Goal: Task Accomplishment & Management: Manage account settings

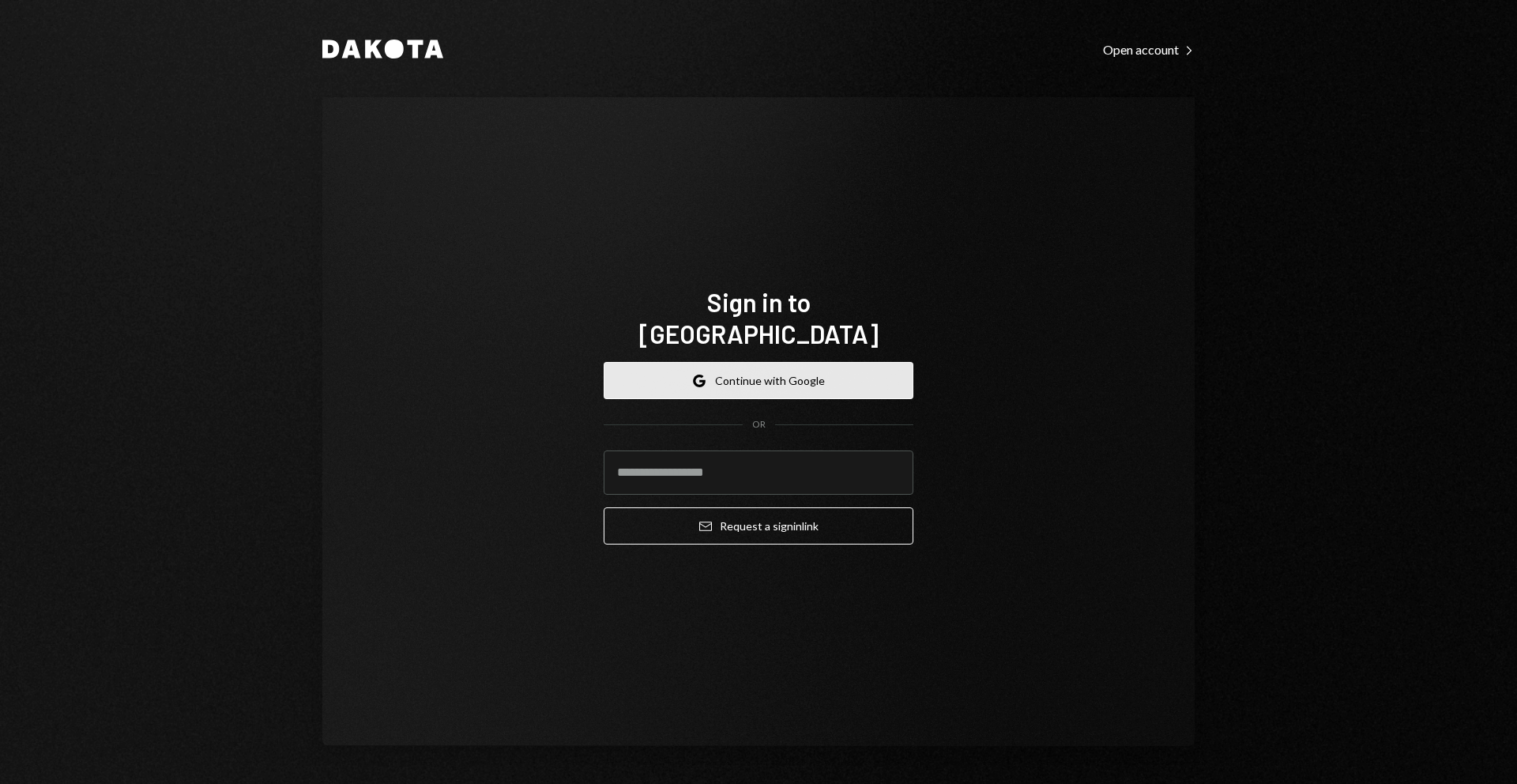
click at [691, 362] on button "Google Continue with Google" at bounding box center [758, 380] width 310 height 37
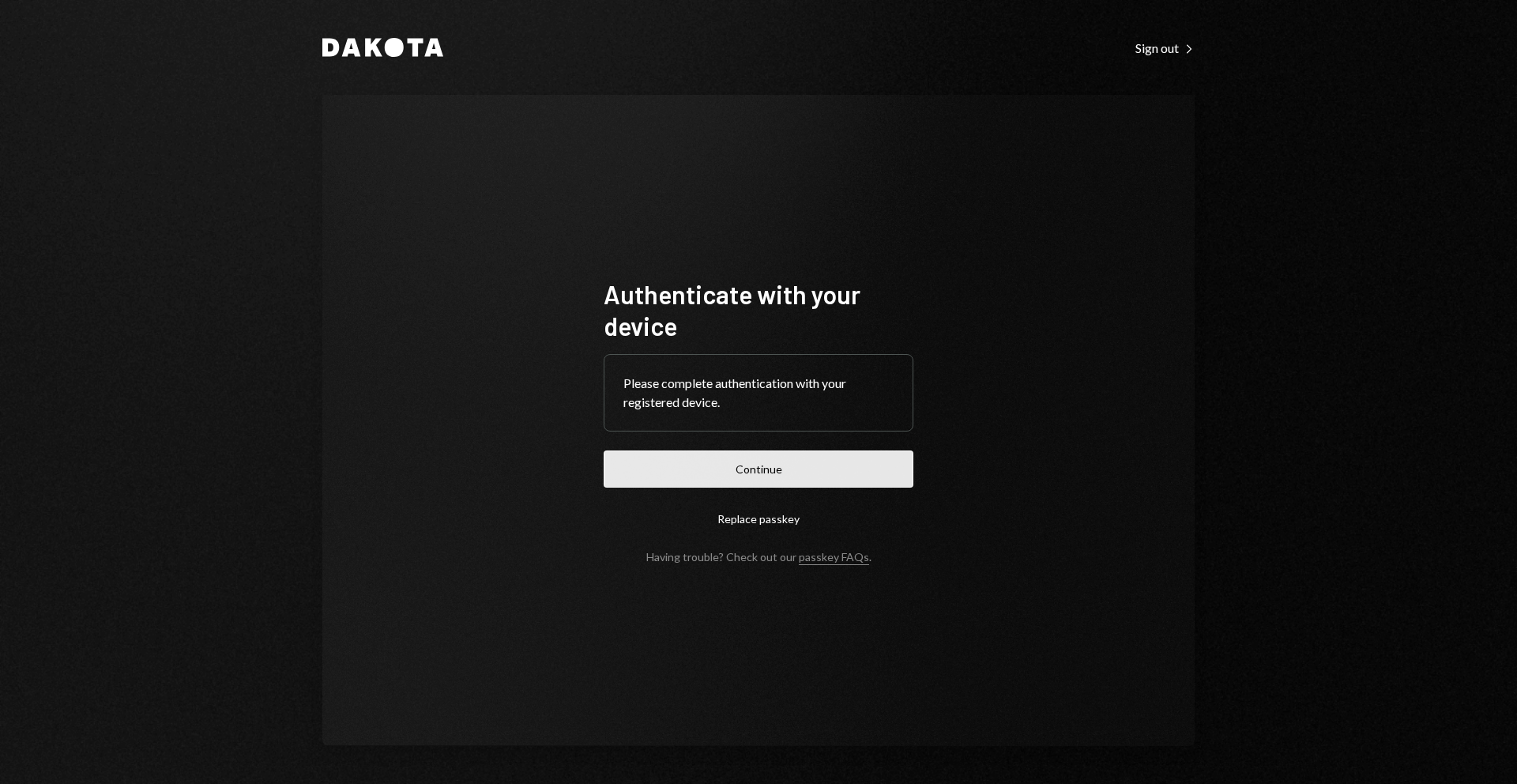
click at [762, 467] on button "Continue" at bounding box center [758, 468] width 310 height 37
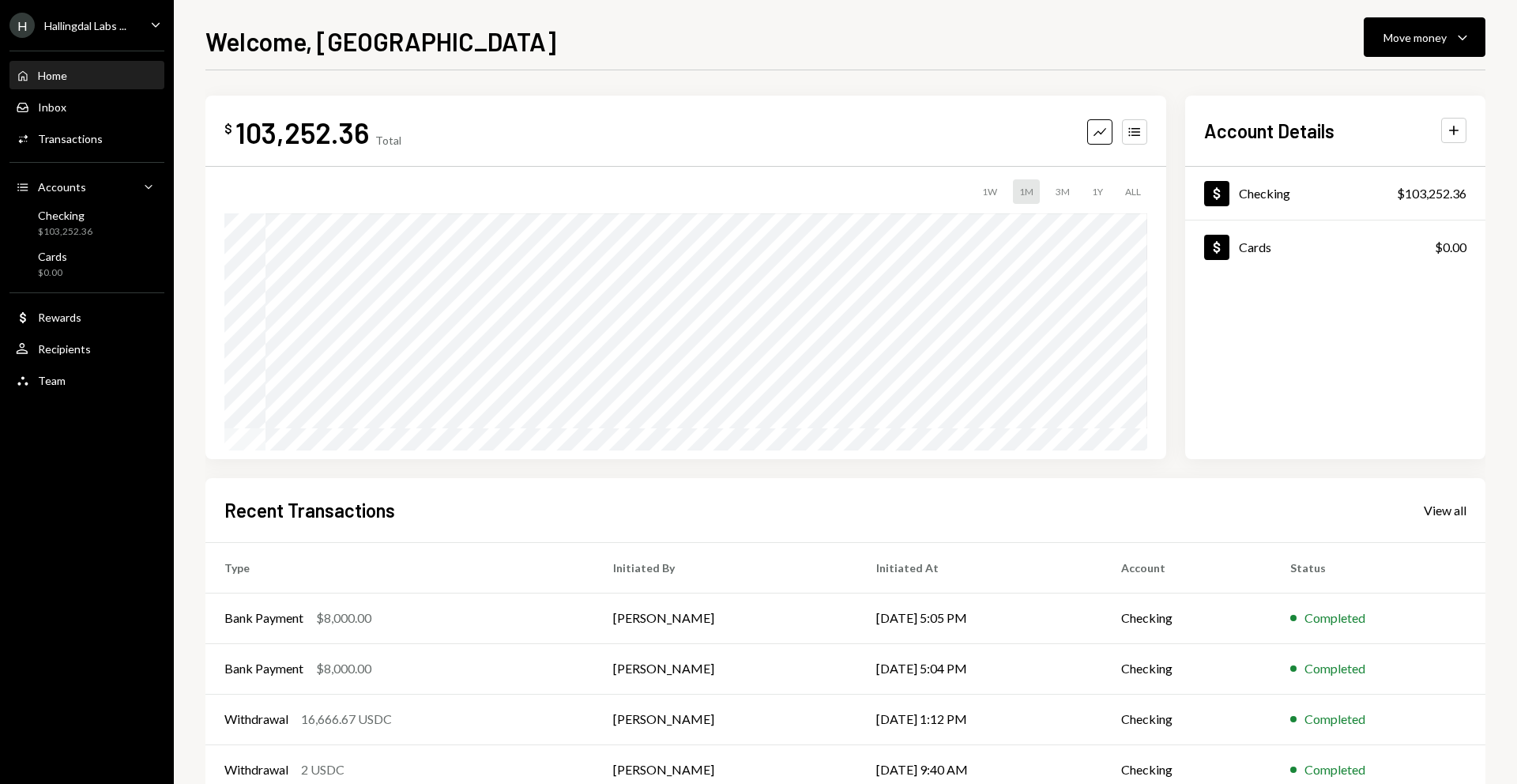
click at [331, 131] on div "103,252.36" at bounding box center [302, 133] width 134 height 36
click at [1424, 183] on div "Dollar Checking $103,252.36" at bounding box center [1335, 194] width 301 height 51
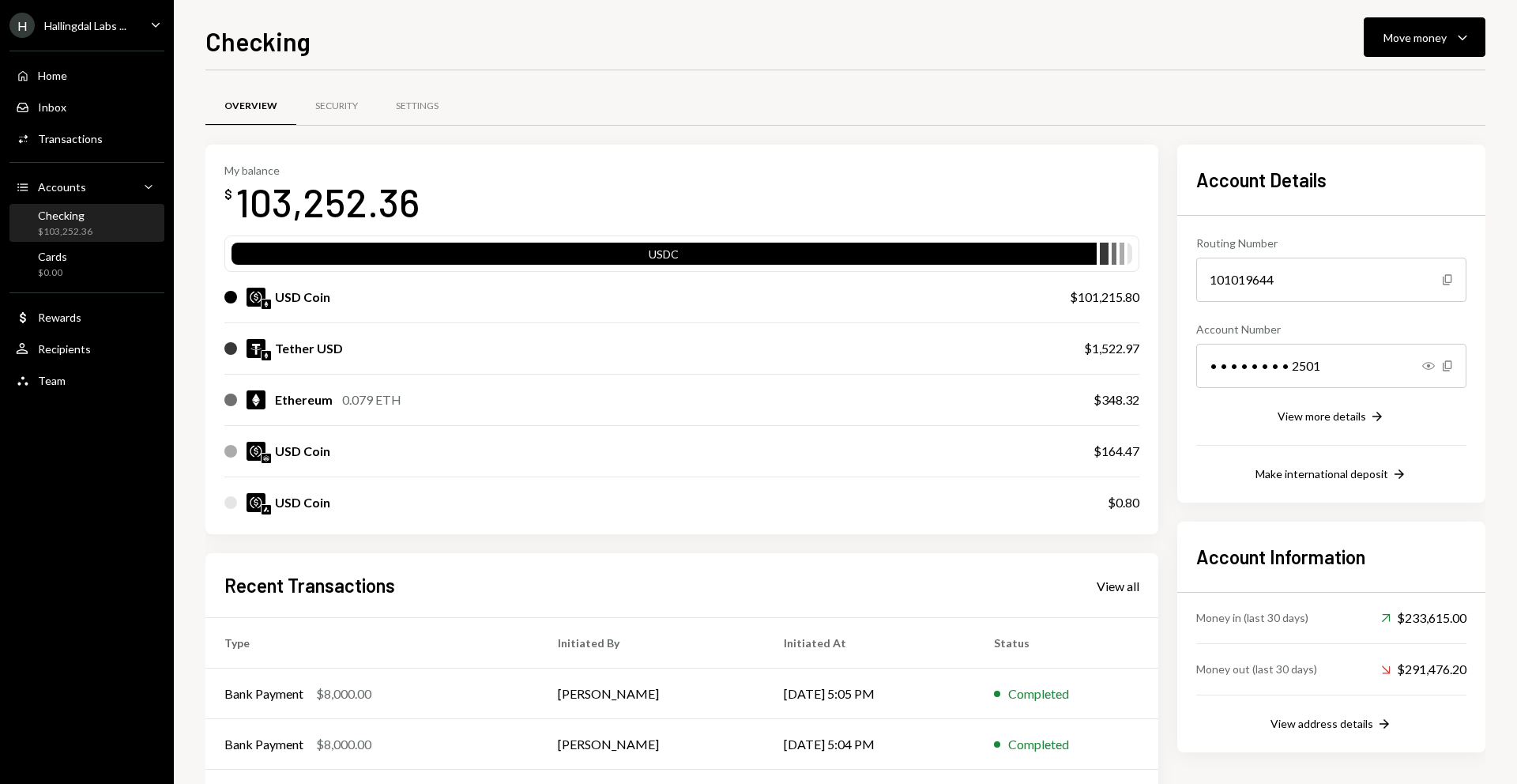
click at [140, 30] on div "H Hallingdal Labs ... Caret Down" at bounding box center [86, 25] width 174 height 26
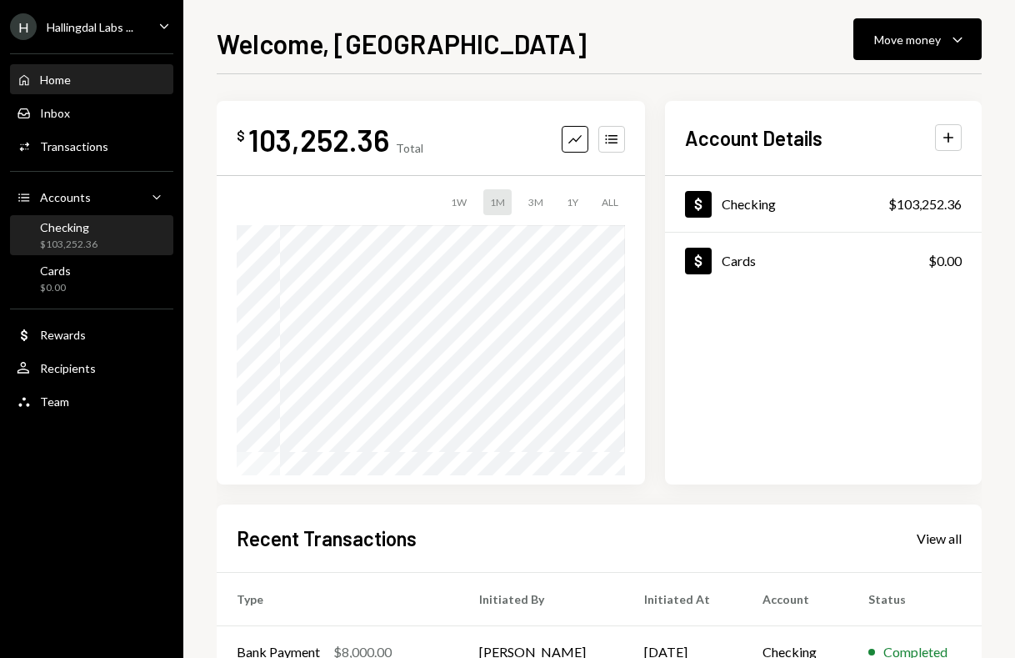
click at [118, 233] on div "Checking $103,252.36" at bounding box center [92, 236] width 150 height 32
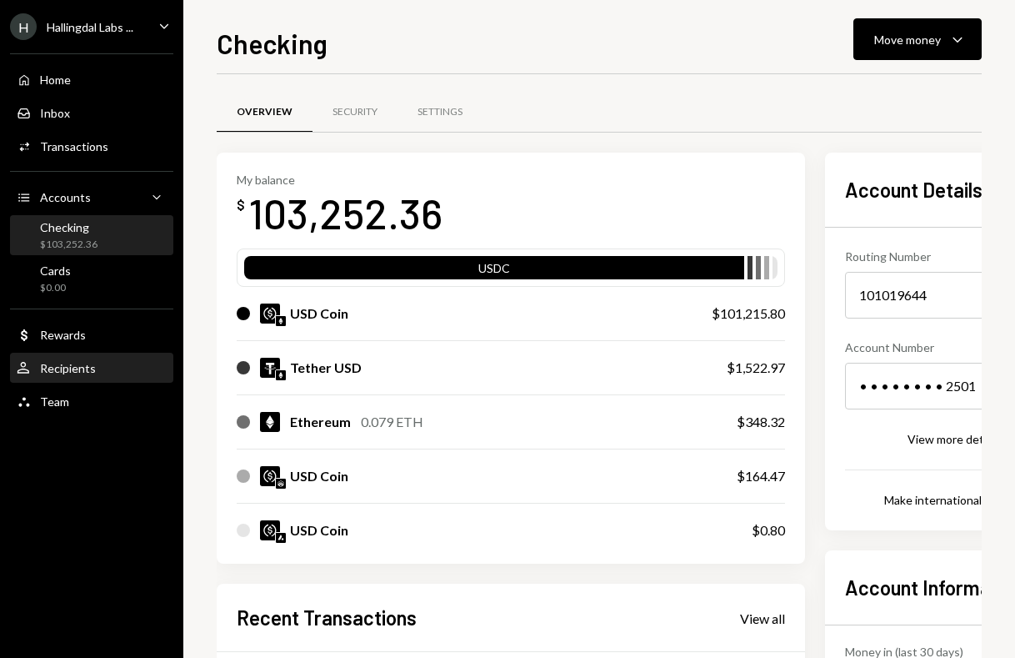
click at [71, 358] on div "User Recipients" at bounding box center [92, 368] width 150 height 28
